Goal: Find specific page/section: Find specific page/section

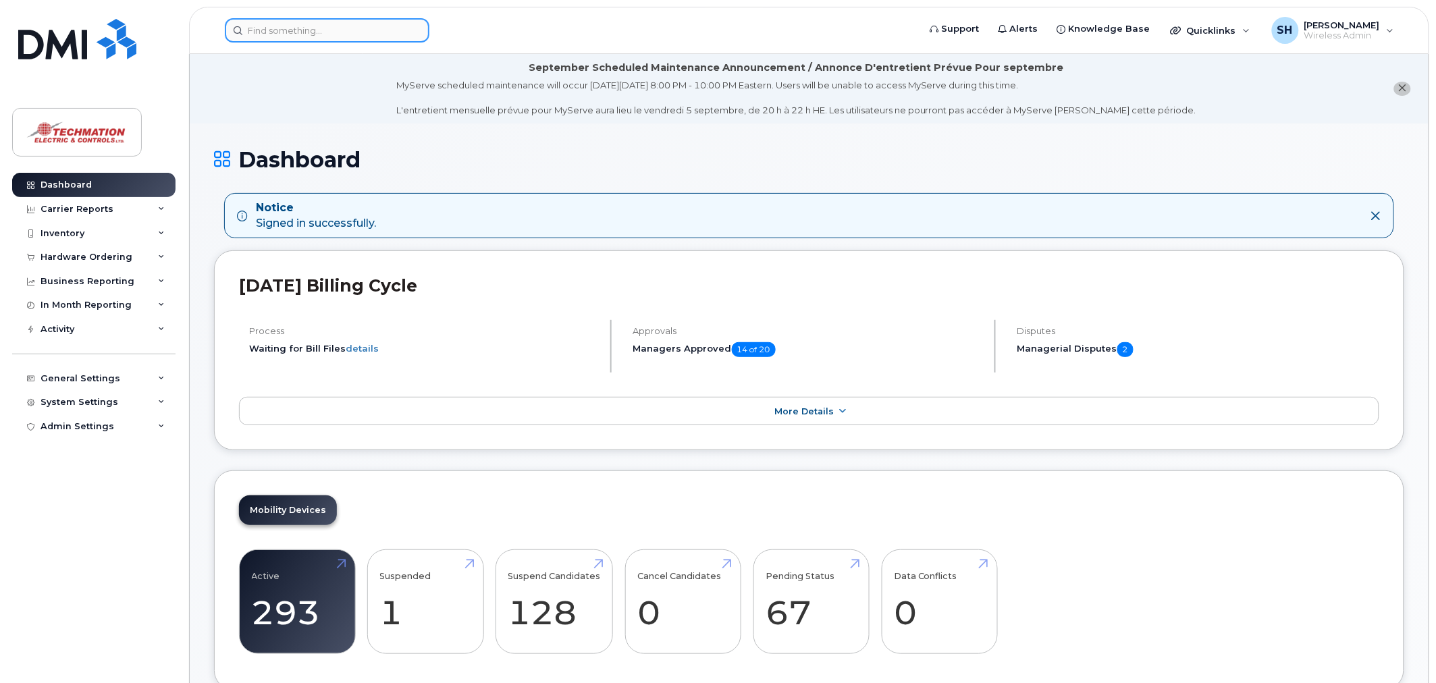
click at [292, 34] on input at bounding box center [327, 30] width 205 height 24
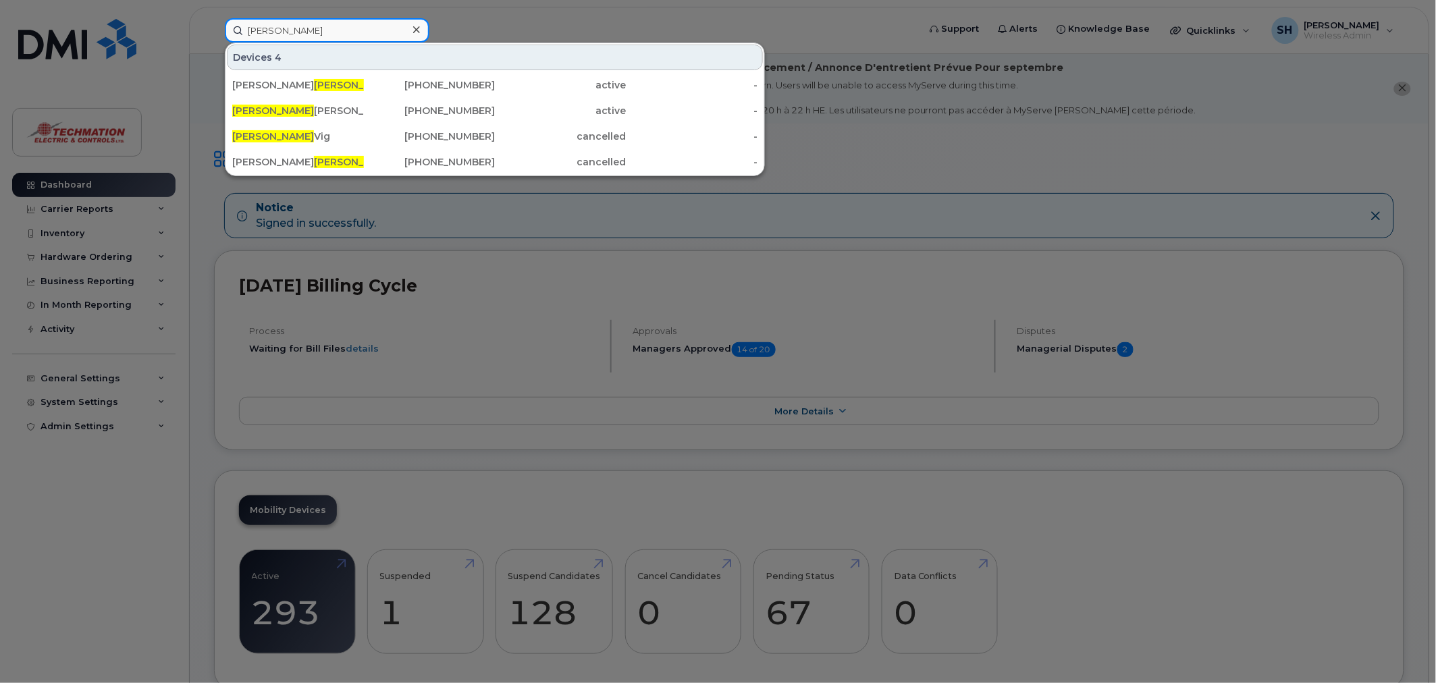
type input "[PERSON_NAME]"
click at [317, 112] on div "[PERSON_NAME]" at bounding box center [298, 111] width 132 height 14
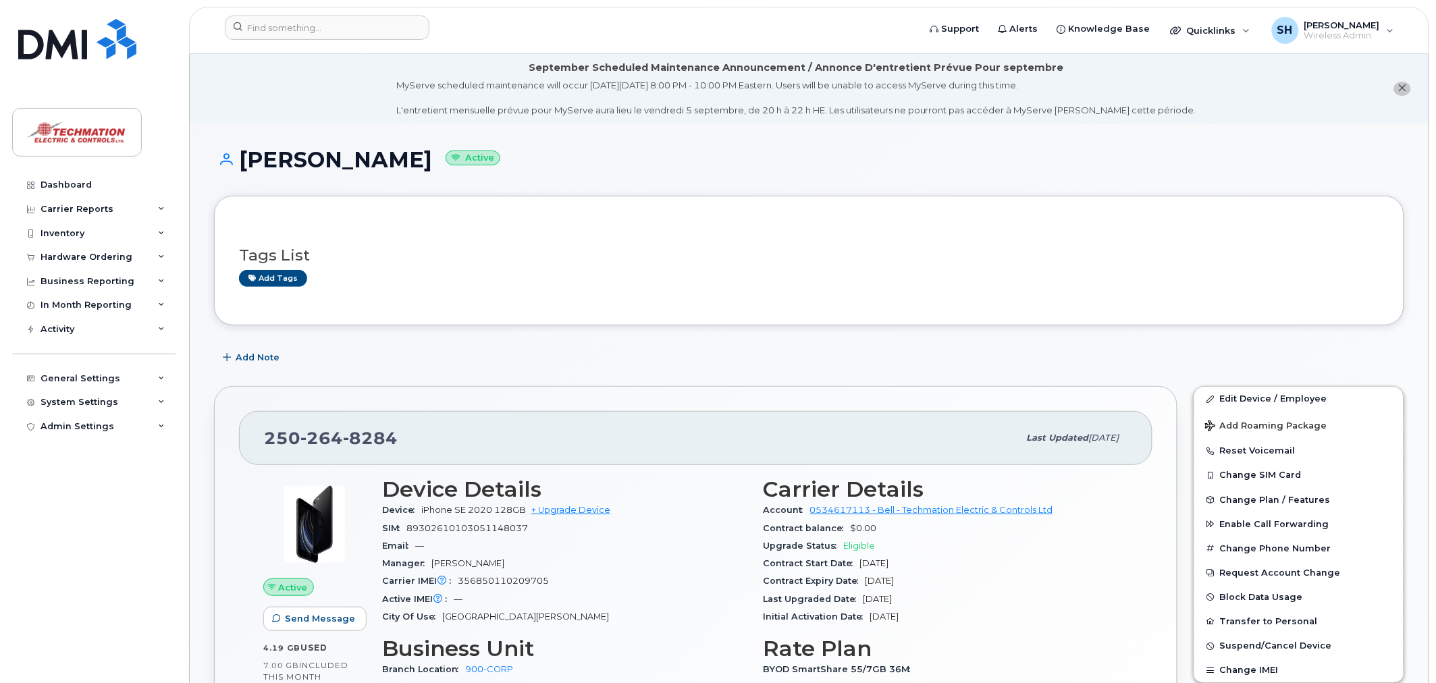
scroll to position [150, 0]
